Goal: Information Seeking & Learning: Check status

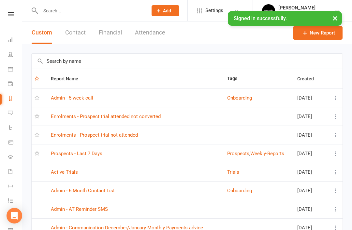
click at [14, 98] on link "Reports" at bounding box center [15, 99] width 15 height 15
click at [92, 156] on link "Prospects - Last 7 Days" at bounding box center [76, 154] width 51 height 6
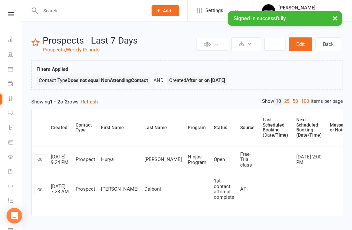
click at [10, 100] on icon at bounding box center [10, 98] width 5 height 5
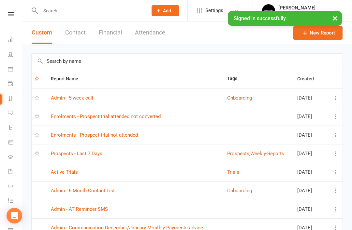
click at [119, 136] on link "Enrolments - Prospect trial not attended" at bounding box center [94, 135] width 87 height 6
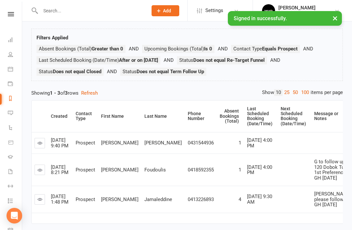
scroll to position [46, 0]
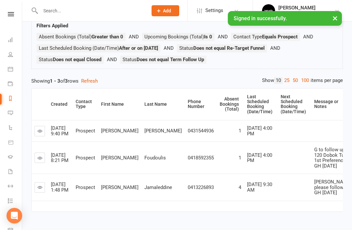
click at [41, 190] on icon at bounding box center [39, 187] width 5 height 5
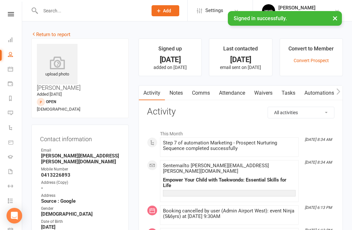
click at [176, 93] on link "Notes" at bounding box center [176, 93] width 22 height 15
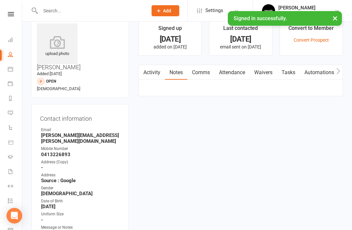
scroll to position [21, 0]
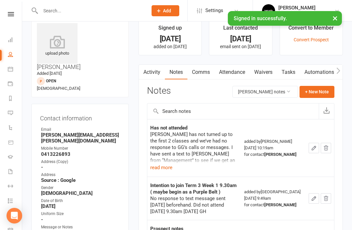
click at [163, 167] on button "read more" at bounding box center [161, 168] width 22 height 8
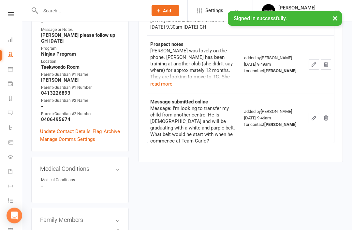
scroll to position [219, 0]
click at [79, 230] on link "[PERSON_NAME] - Parent / Guardian" at bounding box center [78, 233] width 75 height 7
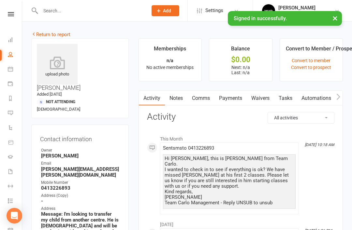
click at [48, 33] on link "Return to report" at bounding box center [50, 35] width 39 height 6
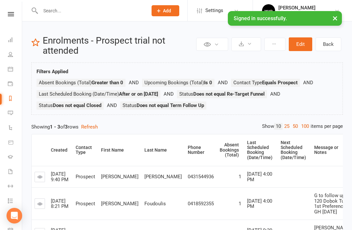
click at [11, 100] on icon at bounding box center [10, 98] width 5 height 5
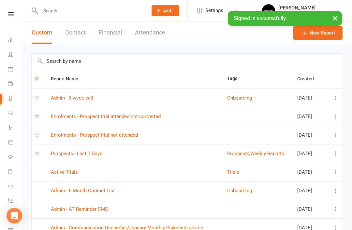
click at [132, 116] on link "Enrolments - Prospect trial attended not converted" at bounding box center [106, 117] width 110 height 6
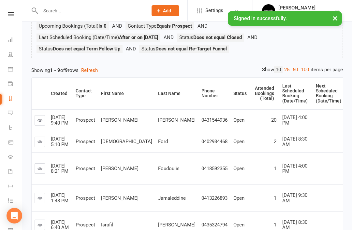
scroll to position [66, 0]
